Goal: Information Seeking & Learning: Learn about a topic

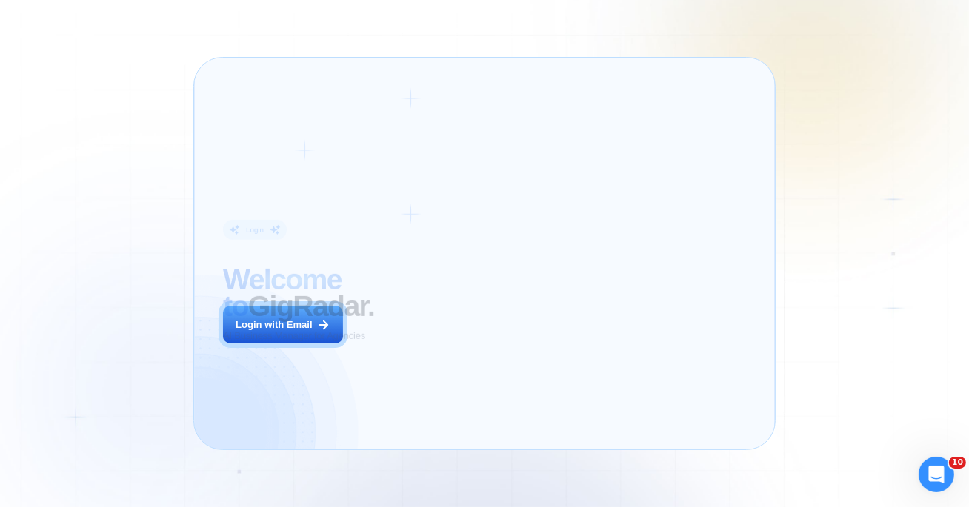
click at [314, 318] on div "Login ‍ Welcome to GigRadar. AI Business Manager for Agencies Login with Email" at bounding box center [333, 253] width 249 height 363
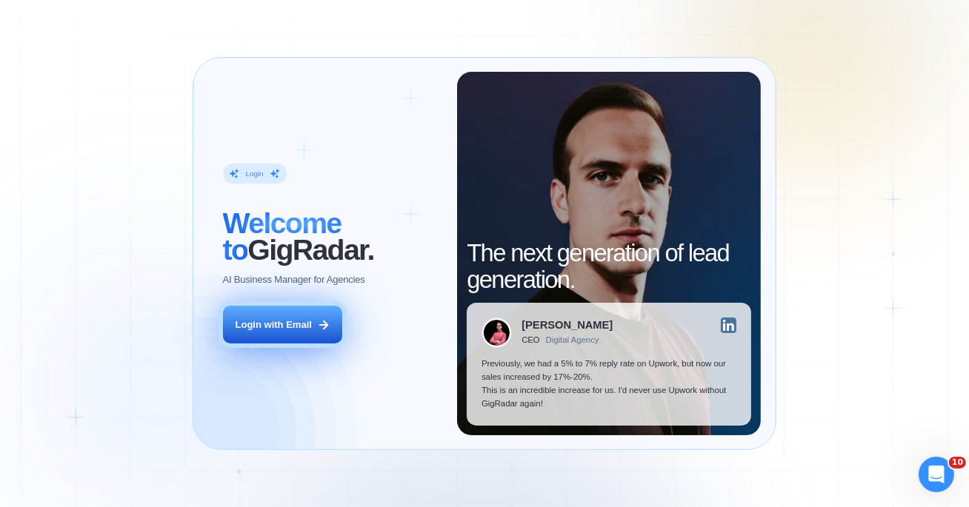
click at [249, 330] on div "Login with Email" at bounding box center [274, 324] width 76 height 13
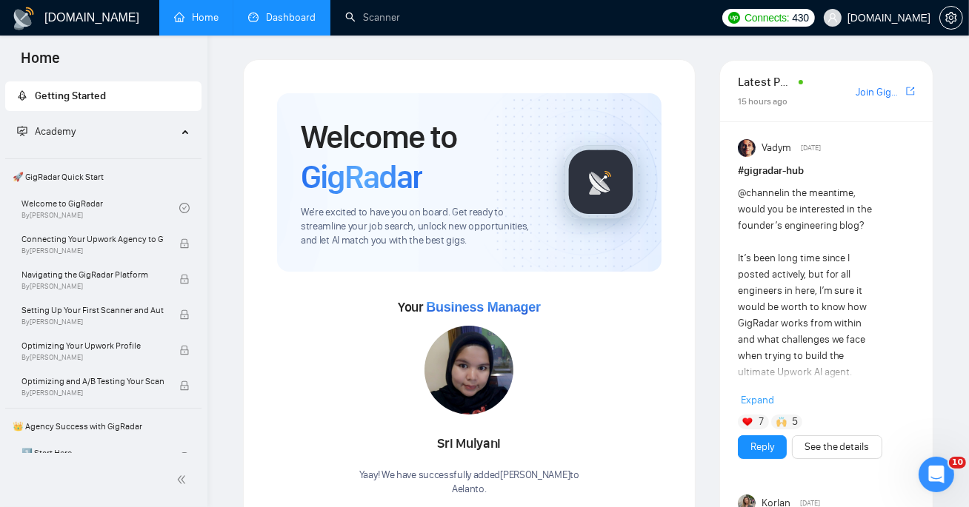
click at [307, 16] on link "Dashboard" at bounding box center [281, 17] width 67 height 13
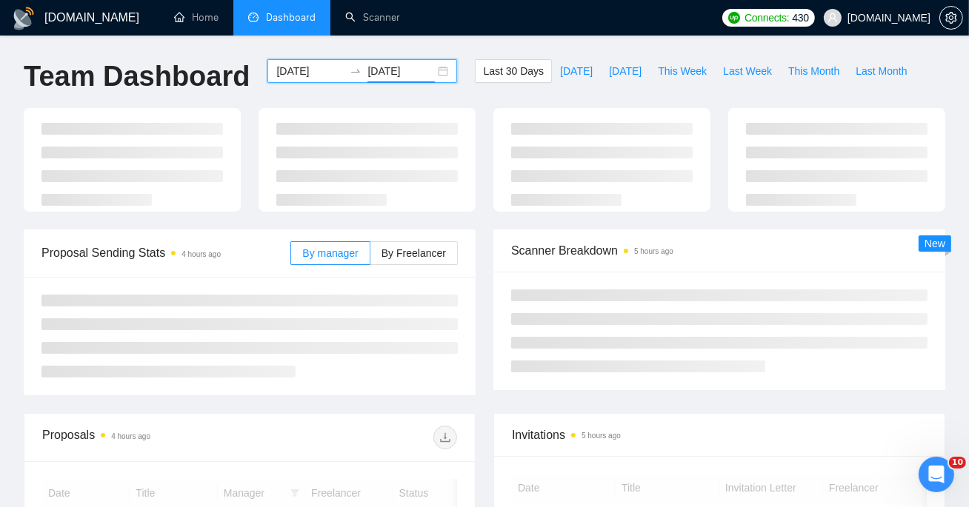
click at [396, 66] on input "[DATE]" at bounding box center [400, 71] width 67 height 16
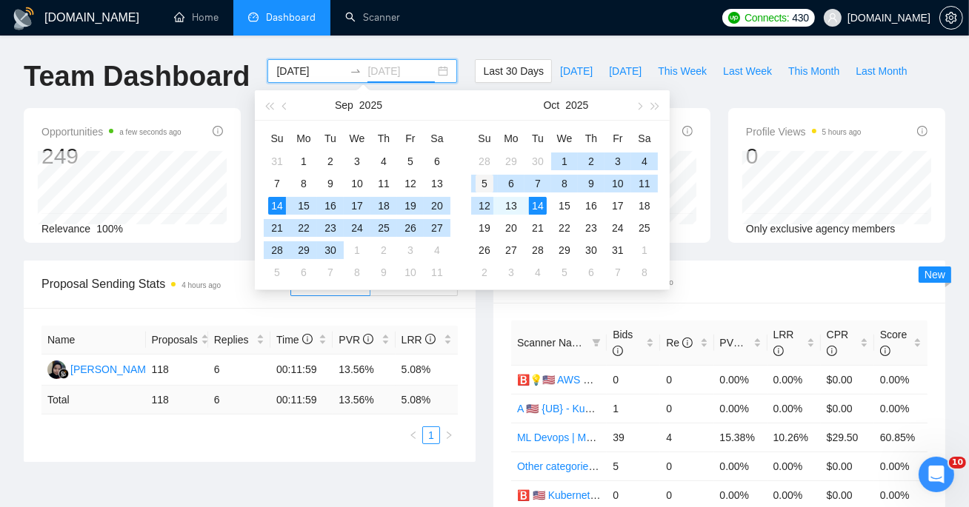
type input "[DATE]"
click at [484, 186] on div "5" at bounding box center [484, 184] width 18 height 18
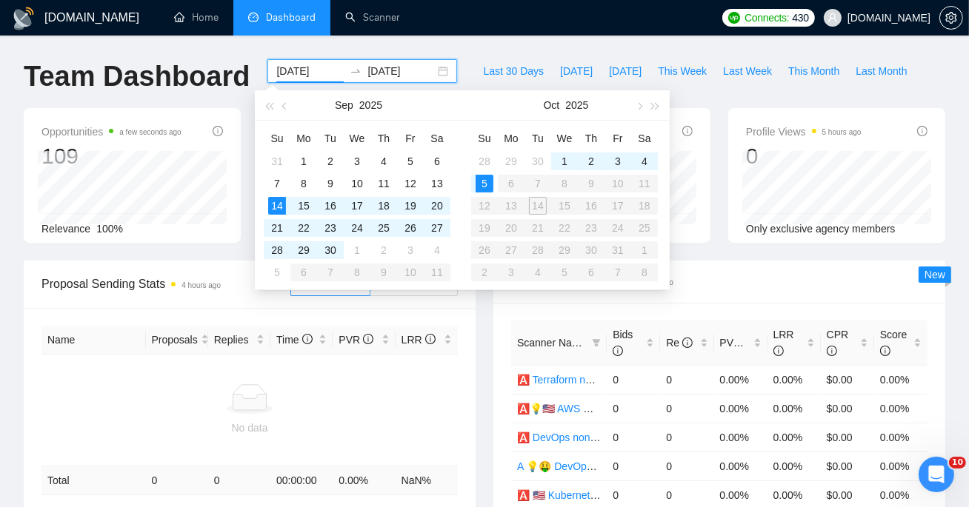
type input "[DATE]"
click at [484, 182] on div "5" at bounding box center [484, 184] width 18 height 18
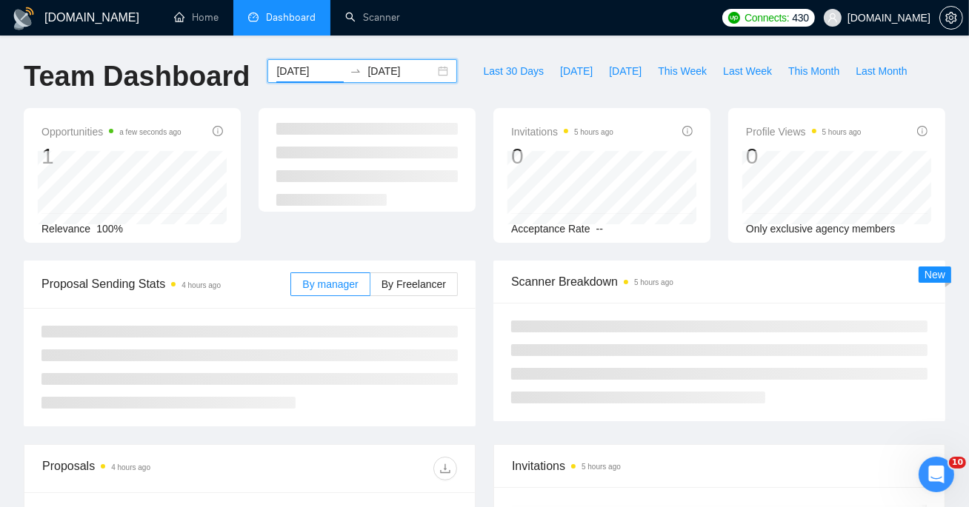
click at [391, 63] on input "[DATE]" at bounding box center [400, 71] width 67 height 16
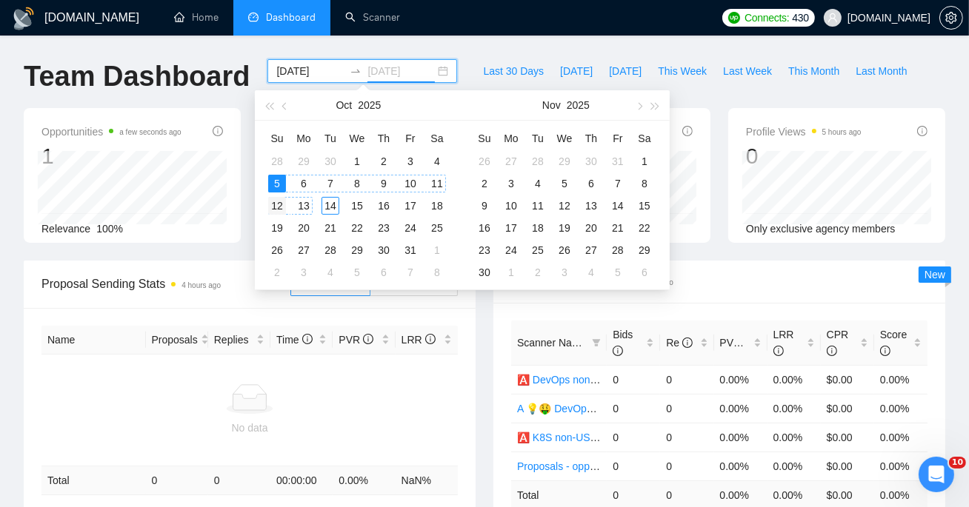
type input "[DATE]"
click at [278, 205] on div "12" at bounding box center [277, 206] width 18 height 18
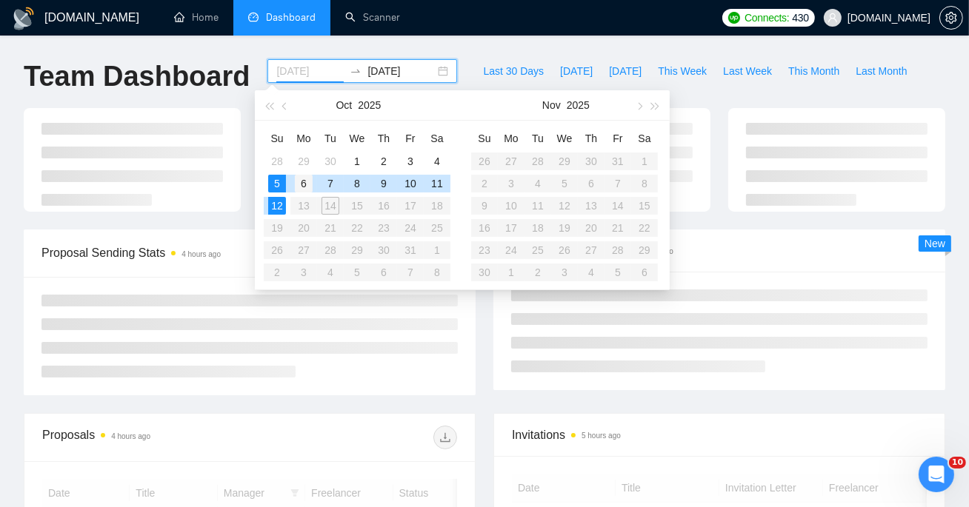
type input "[DATE]"
click at [296, 178] on div "6" at bounding box center [304, 184] width 18 height 18
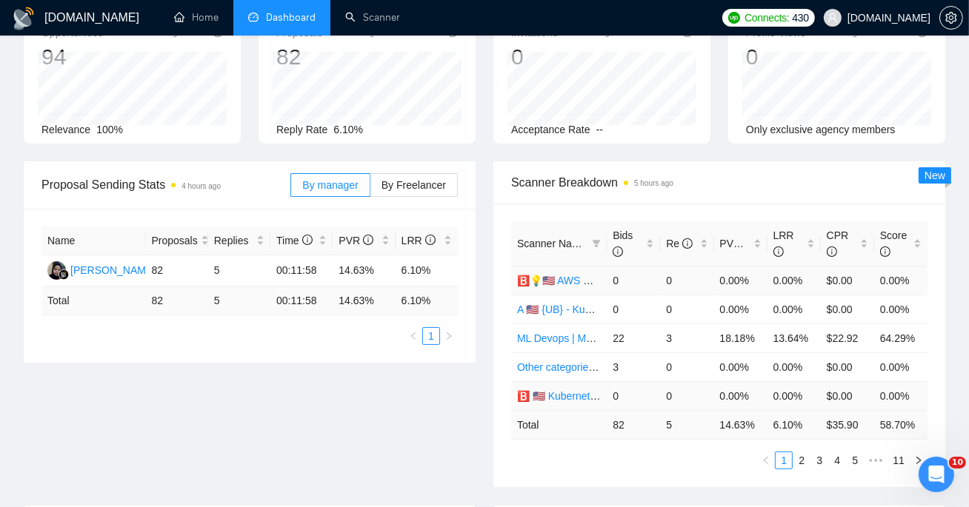
scroll to position [153, 0]
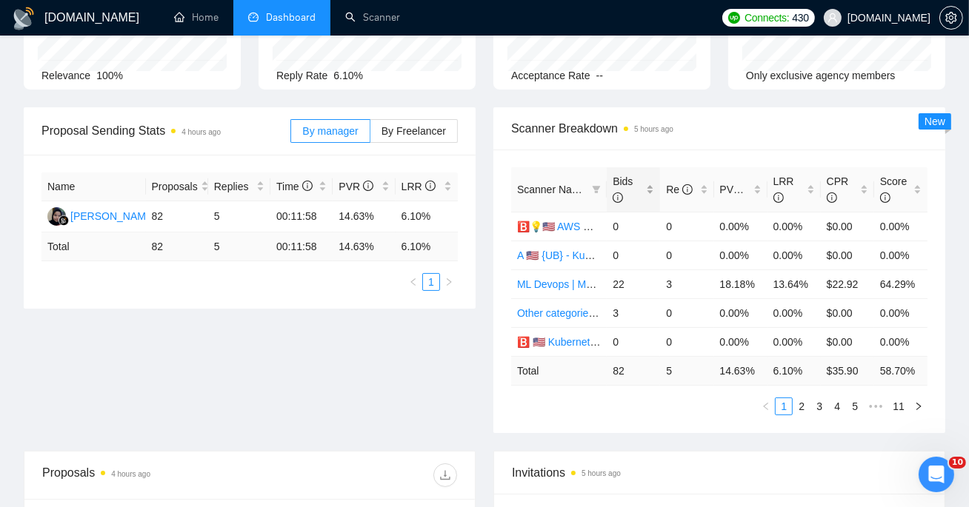
click at [623, 189] on span "Bids" at bounding box center [627, 189] width 30 height 33
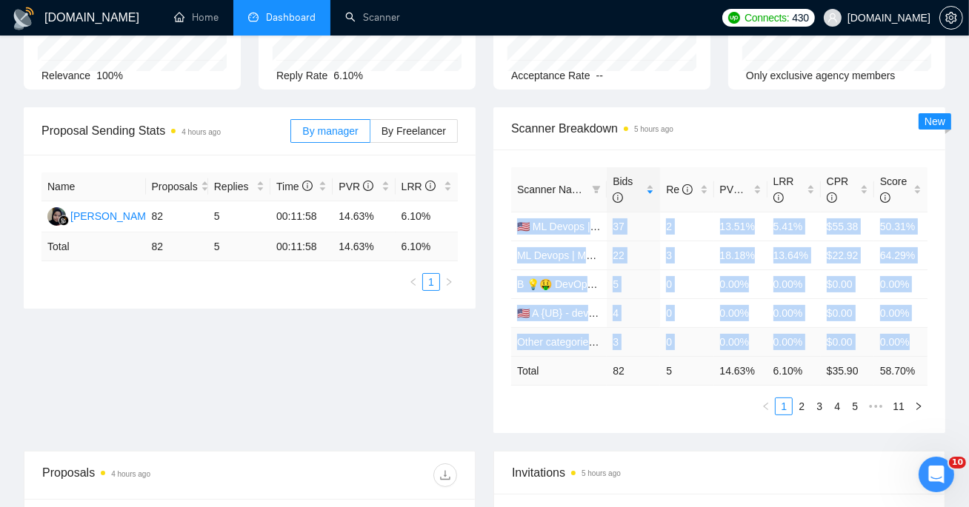
copy tbody "🇺🇸 ML Devops | MLops – [GEOGRAPHIC_DATA]/CA/AU - test: bid in range 90% 37 2 13…"
drag, startPoint x: 512, startPoint y: 224, endPoint x: 912, endPoint y: 350, distance: 420.0
click at [912, 350] on tbody "🇺🇸 ML Devops | MLops – [GEOGRAPHIC_DATA]/CA/AU - test: bid in range 90% 37 2 13…" at bounding box center [719, 284] width 416 height 144
click at [805, 406] on link "2" at bounding box center [801, 406] width 16 height 16
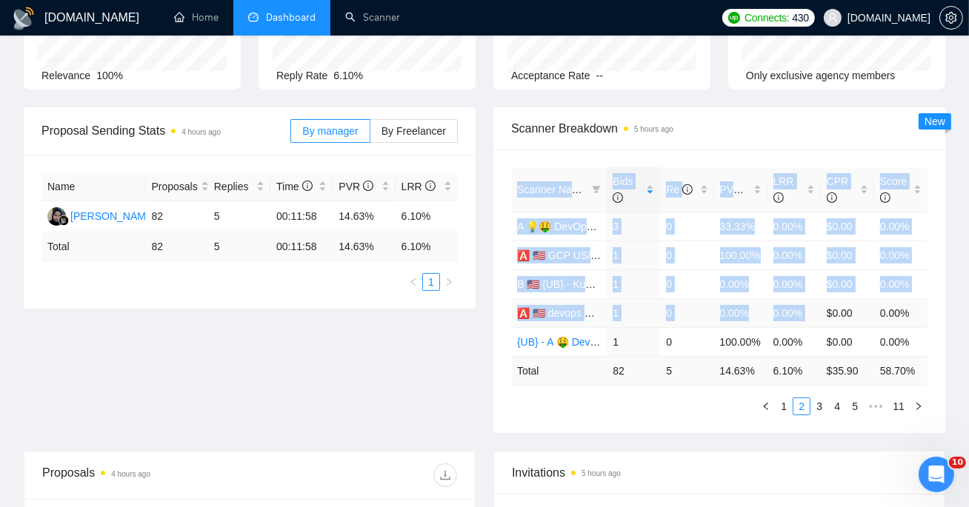
drag, startPoint x: 506, startPoint y: 221, endPoint x: 824, endPoint y: 316, distance: 331.8
click at [824, 317] on div "Scanner Name Bids Re PVR LRR CPR Score A 💡🤑 DevOps Щось жирненьке - DevOps Spec…" at bounding box center [719, 292] width 452 height 284
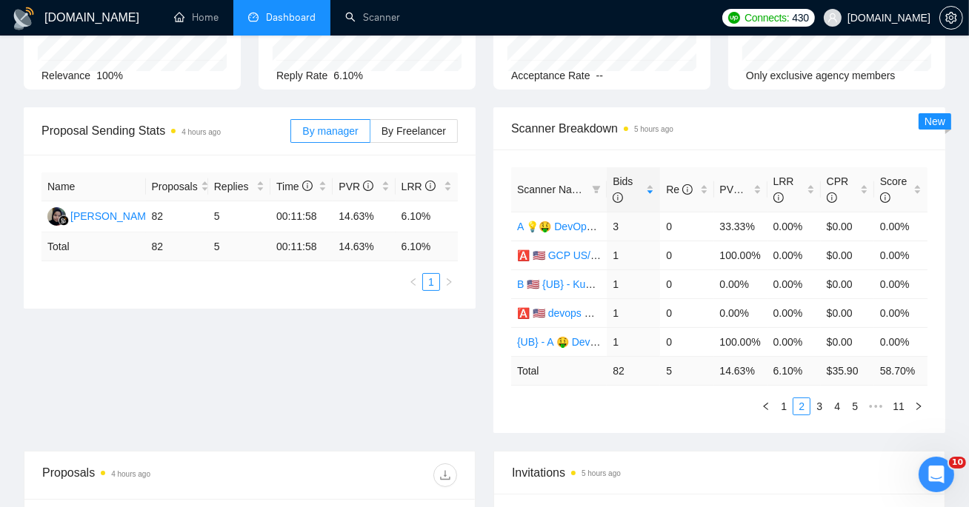
click at [935, 342] on div "Scanner Name Bids Re PVR LRR CPR Score A 💡🤑 DevOps Щось жирненьке - DevOps Spec…" at bounding box center [719, 292] width 452 height 284
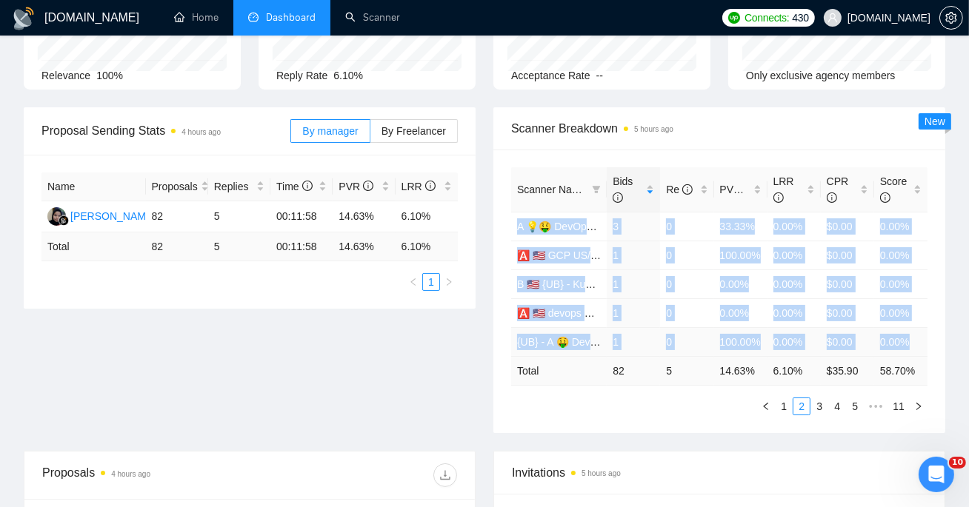
drag, startPoint x: 512, startPoint y: 225, endPoint x: 914, endPoint y: 354, distance: 421.6
click at [914, 354] on tbody "A 💡🤑 DevOps Щось жирненьке - DevOps Specialized Profile 3 0 33.33% 0.00% $0.00 …" at bounding box center [719, 284] width 416 height 144
copy tbody "A 💡🤑 DevOps Щось жирненьке - DevOps Specialized Profile 3 0 33.33% 0.00% $0.00 …"
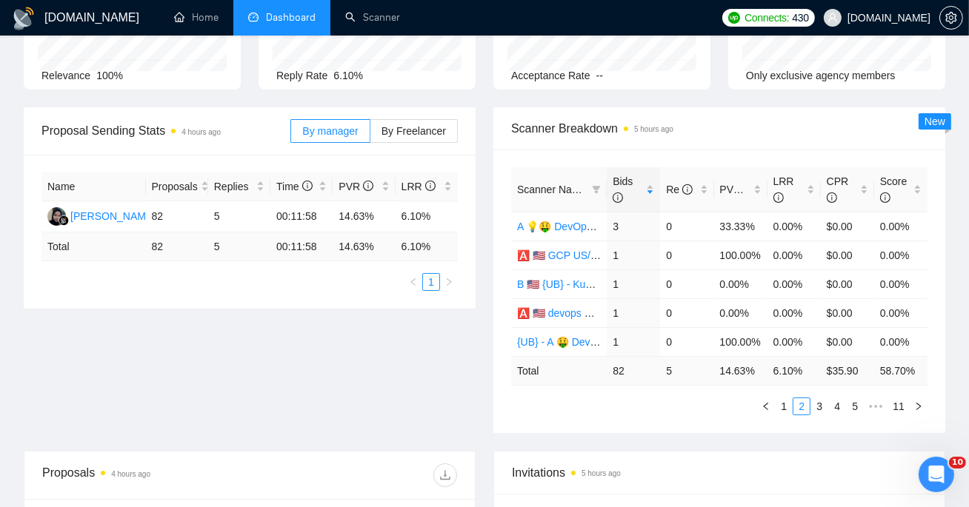
click at [524, 172] on th "Scanner Name" at bounding box center [559, 189] width 96 height 45
drag, startPoint x: 636, startPoint y: 183, endPoint x: 912, endPoint y: 184, distance: 275.5
click at [911, 184] on tr "Scanner Name Bids Re PVR LRR CPR Score" at bounding box center [719, 189] width 416 height 45
copy tr "Scanner Name Bids Re PVR LRR CPR Score"
click at [818, 407] on link "3" at bounding box center [819, 406] width 16 height 16
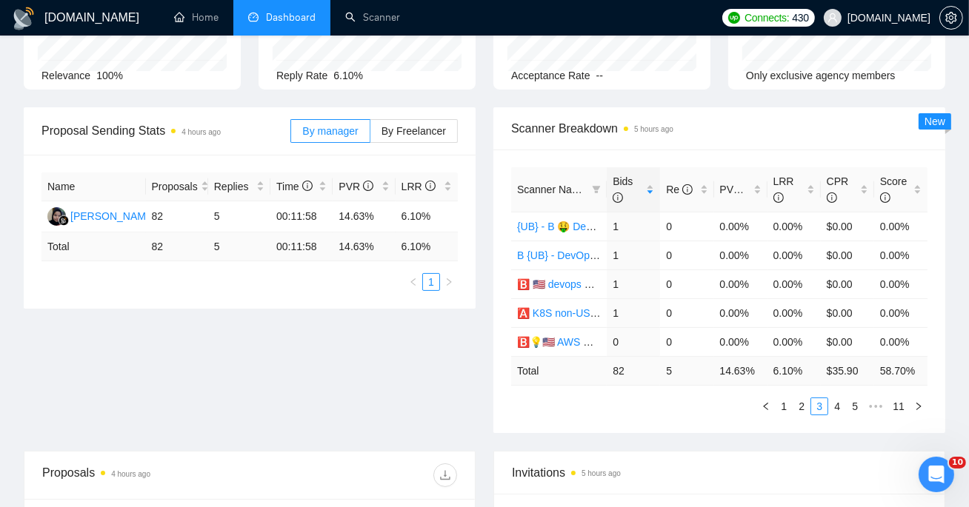
click at [507, 224] on div "Scanner Name Bids Re PVR LRR CPR Score {UB} - B 🤑 DevOps - General Profile 1 0 …" at bounding box center [719, 292] width 452 height 284
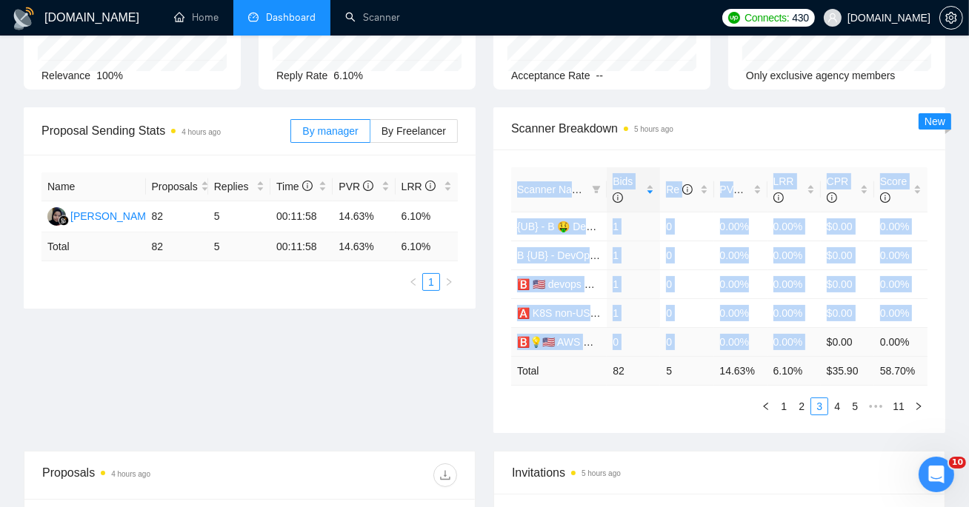
drag, startPoint x: 510, startPoint y: 227, endPoint x: 831, endPoint y: 330, distance: 336.6
click at [831, 330] on div "Scanner Name Bids Re PVR LRR CPR Score {UB} - B 🤑 DevOps - General Profile 1 0 …" at bounding box center [719, 292] width 452 height 284
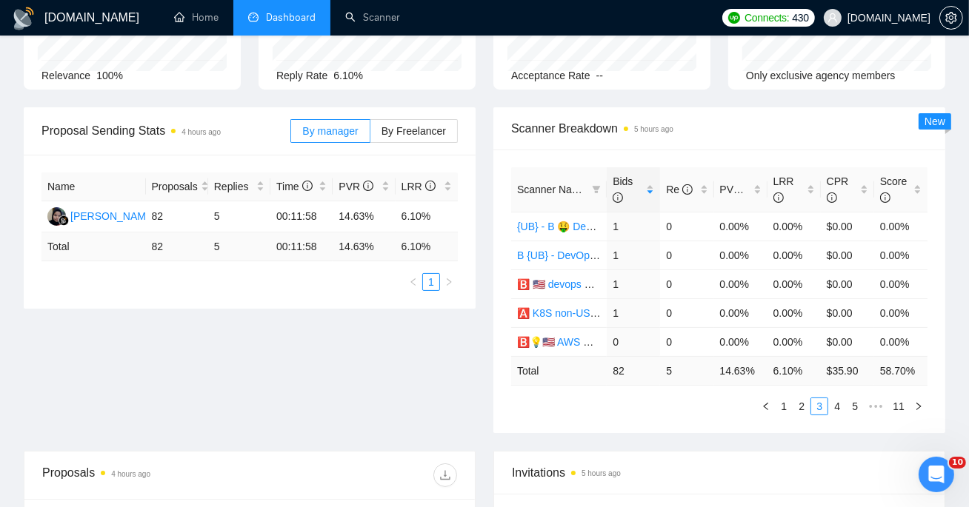
click at [928, 339] on div "Scanner Name Bids Re PVR LRR CPR Score {UB} - B 🤑 DevOps - General Profile 1 0 …" at bounding box center [719, 292] width 452 height 284
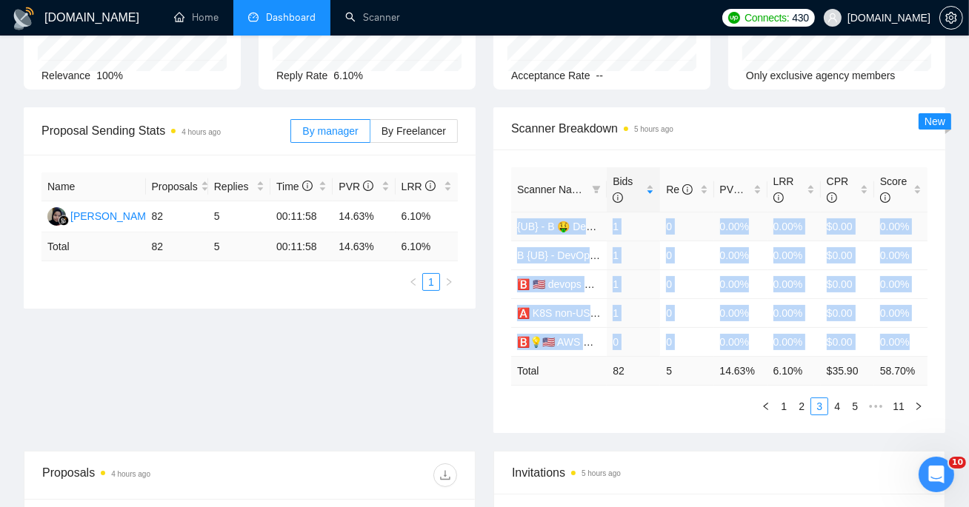
drag, startPoint x: 921, startPoint y: 346, endPoint x: 518, endPoint y: 226, distance: 419.7
click at [518, 226] on tbody "{UB} - B 🤑 DevOps - General Profile 1 0 0.00% 0.00% $0.00 0.00% B {UB} - DevOps…" at bounding box center [719, 284] width 416 height 144
copy tbody "{UB} - B 🤑 DevOps - General Profile 1 0 0.00% 0.00% $0.00 0.00% B {UB} - DevOps…"
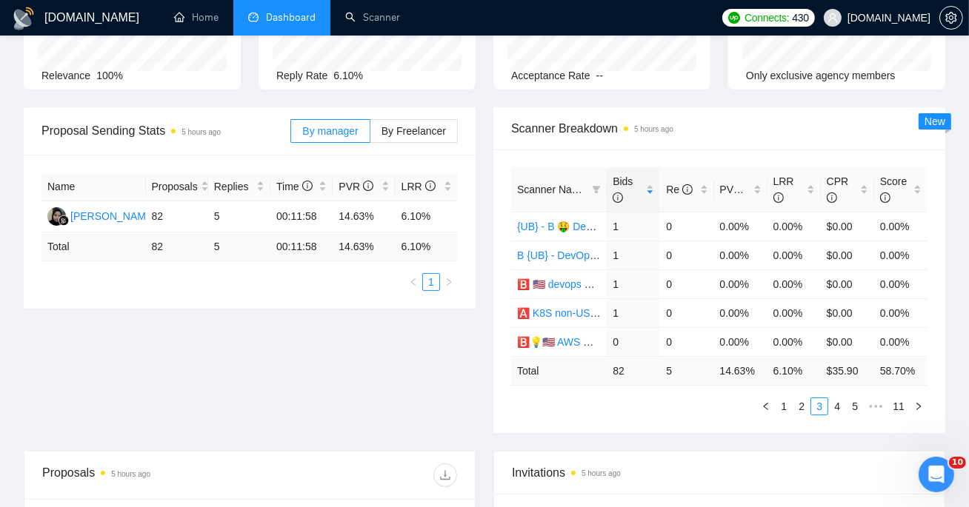
click at [394, 340] on div "Proposal Sending Stats 5 hours ago By manager By Freelancer Name Proposals Repl…" at bounding box center [484, 279] width 939 height 344
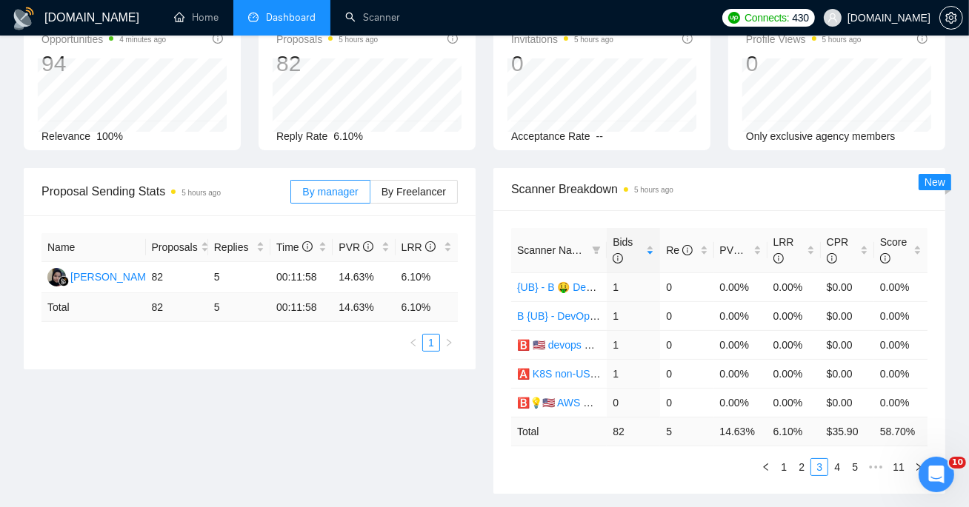
scroll to position [78, 0]
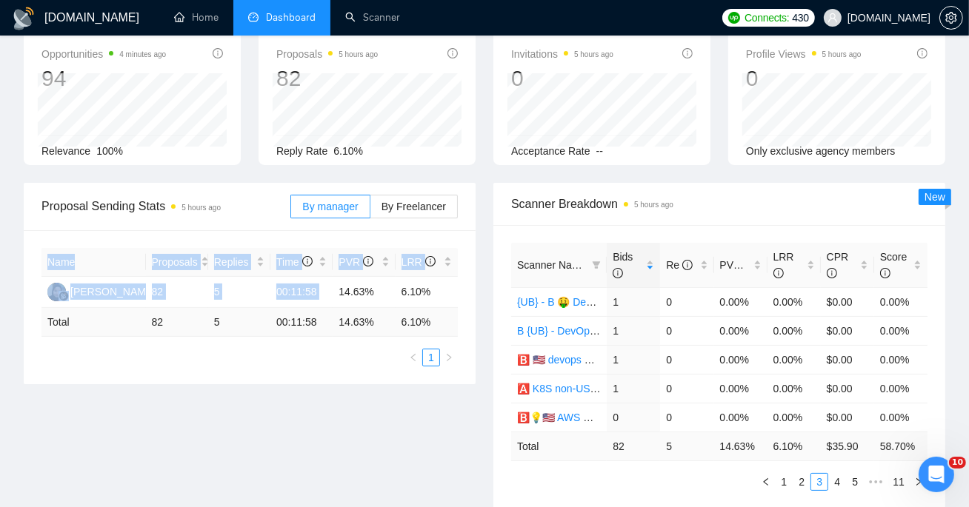
drag, startPoint x: 339, startPoint y: 289, endPoint x: 469, endPoint y: 291, distance: 129.6
click at [469, 291] on div "Name Proposals Replies Time PVR LRR [PERSON_NAME] 82 5 00:11:58 14.63% 6.10% To…" at bounding box center [250, 307] width 452 height 154
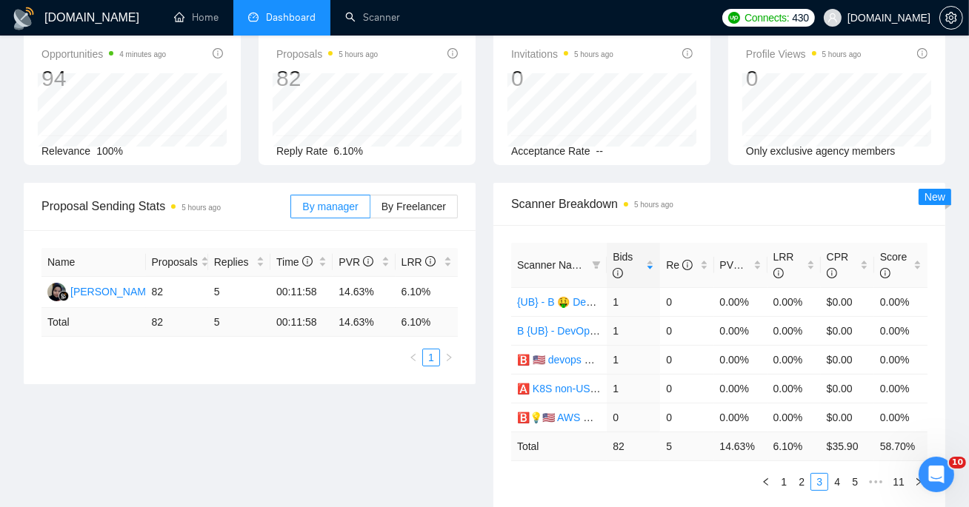
click at [481, 293] on div "Proposal Sending Stats 5 hours ago By manager By Freelancer Name Proposals Repl…" at bounding box center [250, 283] width 470 height 201
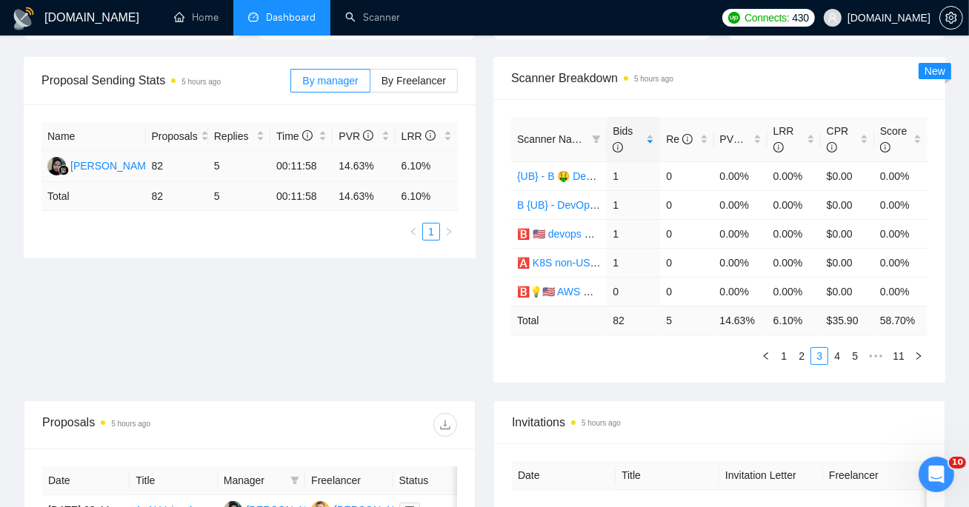
scroll to position [209, 0]
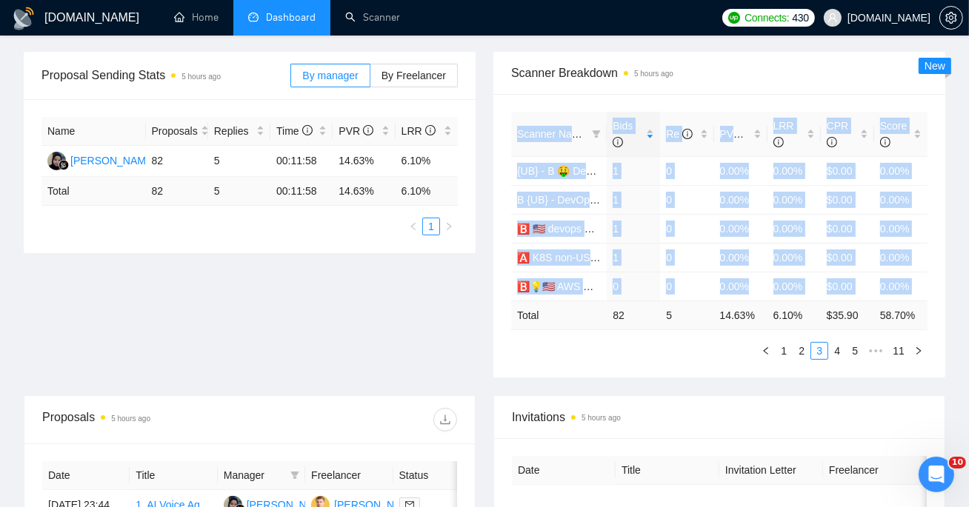
copy table "Scanner Name Bids Re PVR LRR CPR Score {UB} - B 🤑 DevOps - General Profile 1 0 …"
drag, startPoint x: 519, startPoint y: 316, endPoint x: 942, endPoint y: 315, distance: 422.9
click at [942, 315] on div "Scanner Name Bids Re PVR LRR CPR Score {UB} - B 🤑 DevOps - General Profile 1 0 …" at bounding box center [719, 236] width 452 height 284
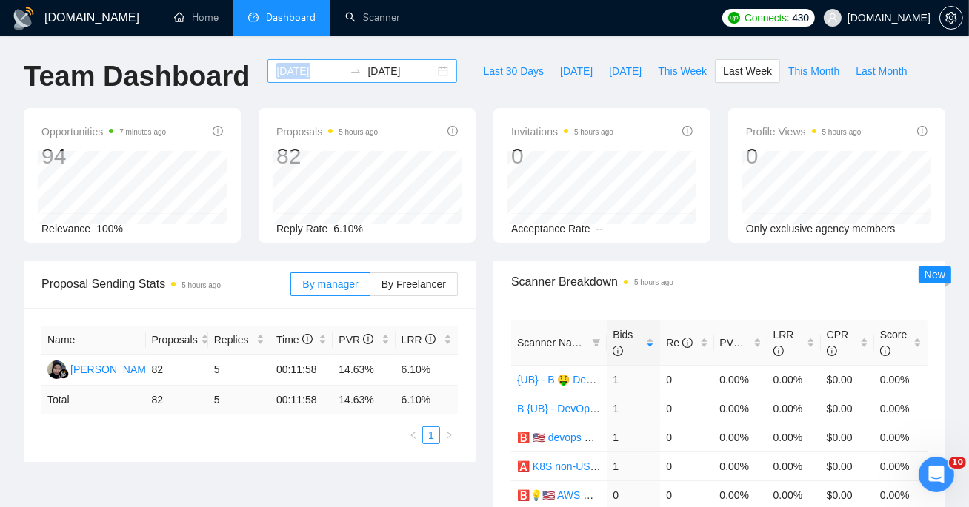
drag, startPoint x: 256, startPoint y: 67, endPoint x: 423, endPoint y: 70, distance: 167.4
click at [423, 70] on div "[DATE] [DATE]" at bounding box center [362, 71] width 190 height 24
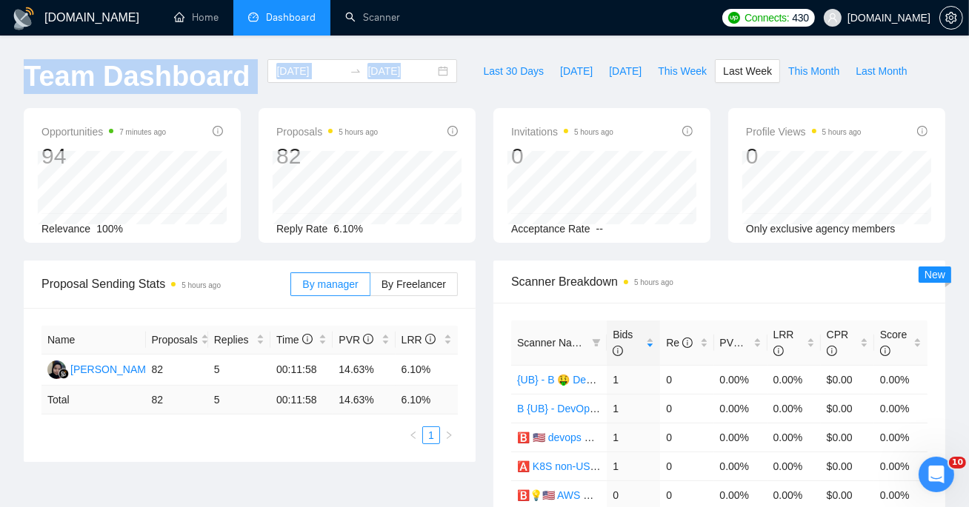
drag, startPoint x: 244, startPoint y: 55, endPoint x: 435, endPoint y: 88, distance: 194.0
copy div "Team Dashboard"
